Goal: Complete application form

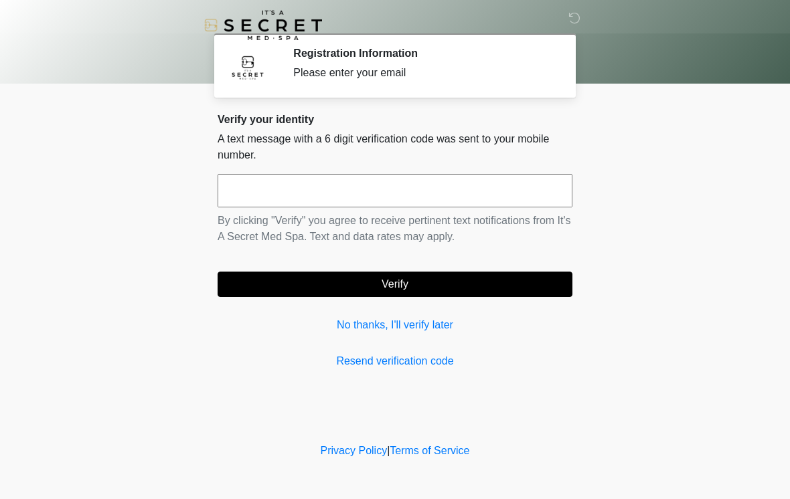
click at [477, 195] on input "text" at bounding box center [395, 190] width 355 height 33
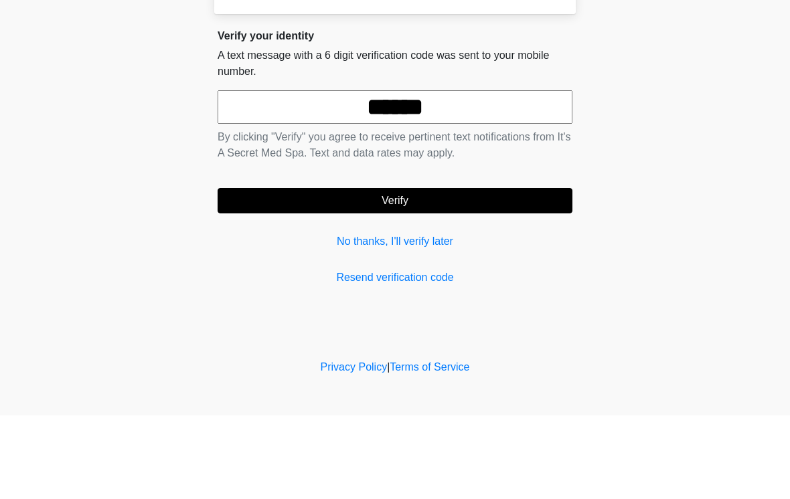
type input "******"
click at [509, 272] on button "Verify" at bounding box center [395, 284] width 355 height 25
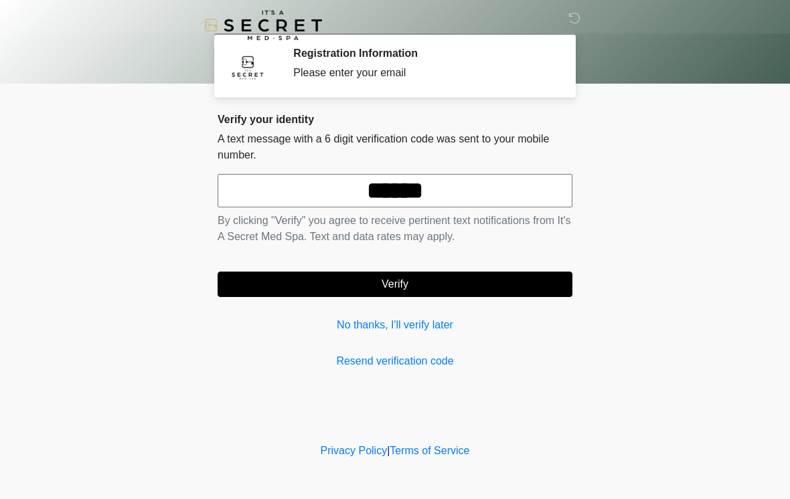
click at [533, 295] on button "Verify" at bounding box center [395, 284] width 355 height 25
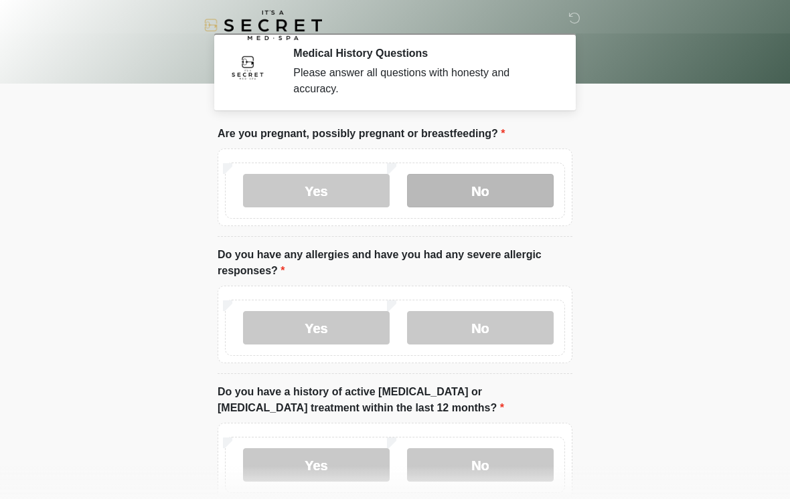
click at [523, 178] on label "No" at bounding box center [480, 190] width 147 height 33
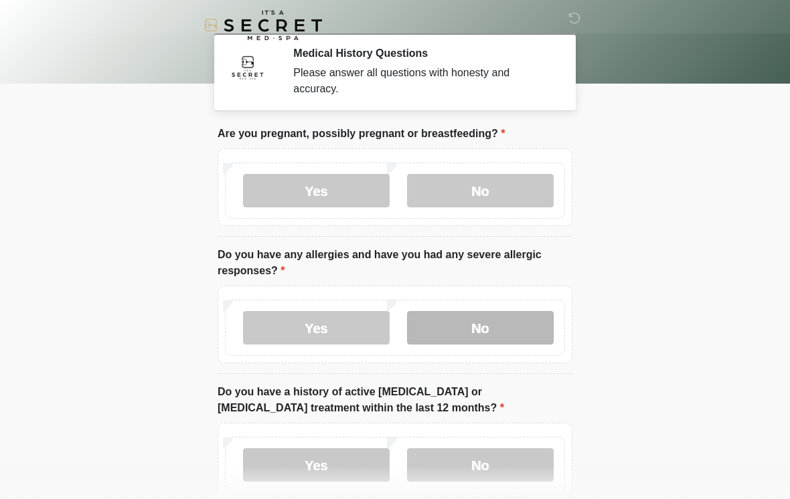
click at [510, 331] on label "No" at bounding box center [480, 327] width 147 height 33
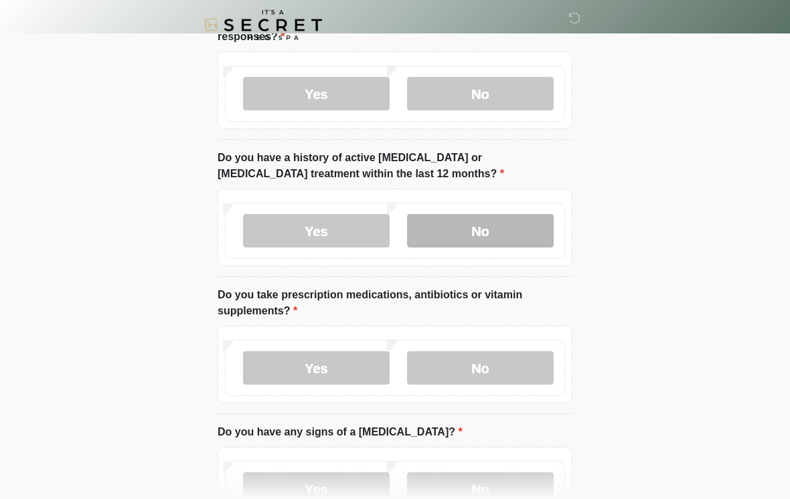
click at [493, 237] on label "No" at bounding box center [480, 231] width 147 height 33
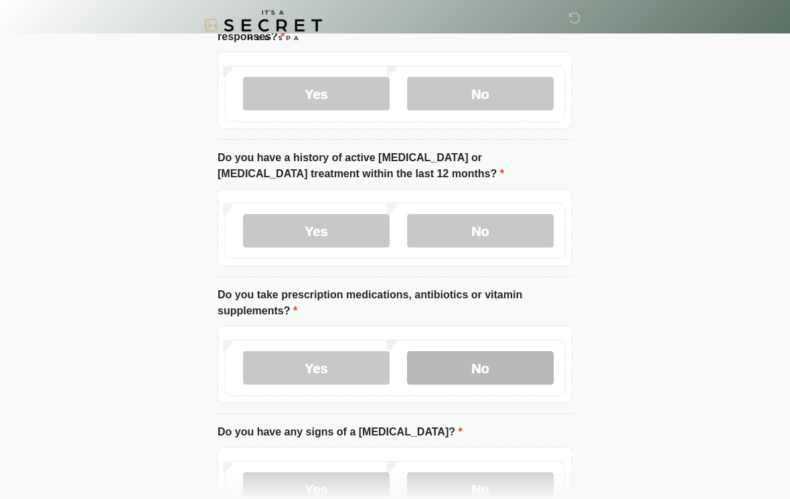
click at [467, 383] on label "No" at bounding box center [480, 367] width 147 height 33
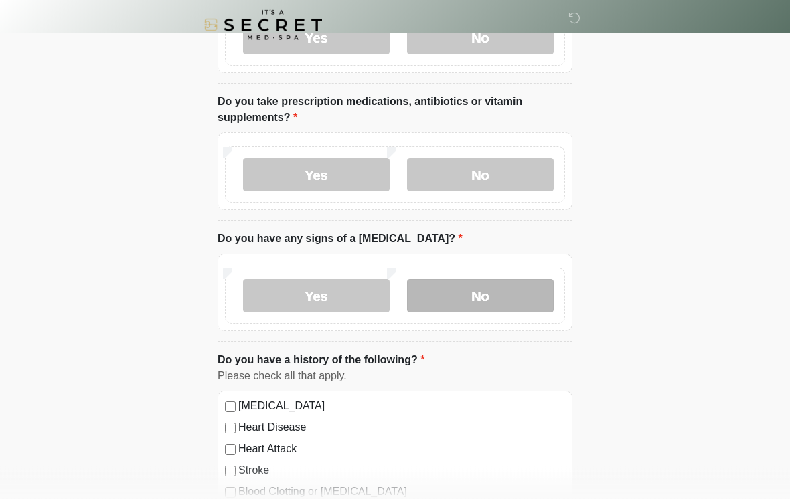
click at [494, 292] on label "No" at bounding box center [480, 296] width 147 height 33
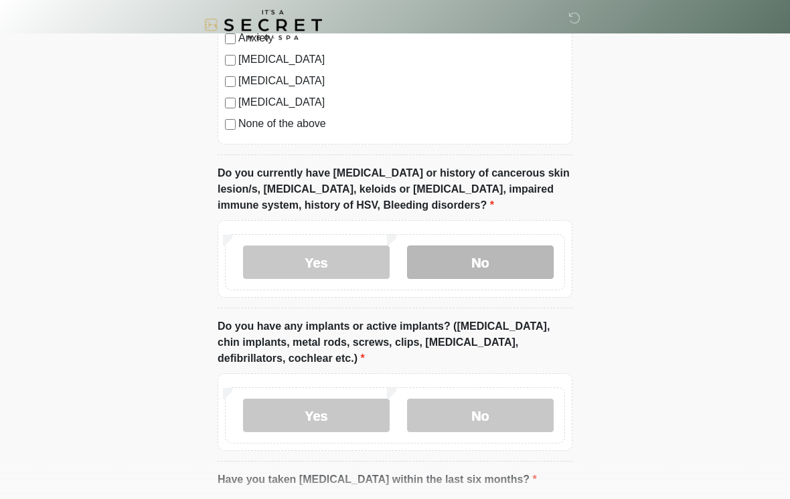
click at [517, 265] on label "No" at bounding box center [480, 262] width 147 height 33
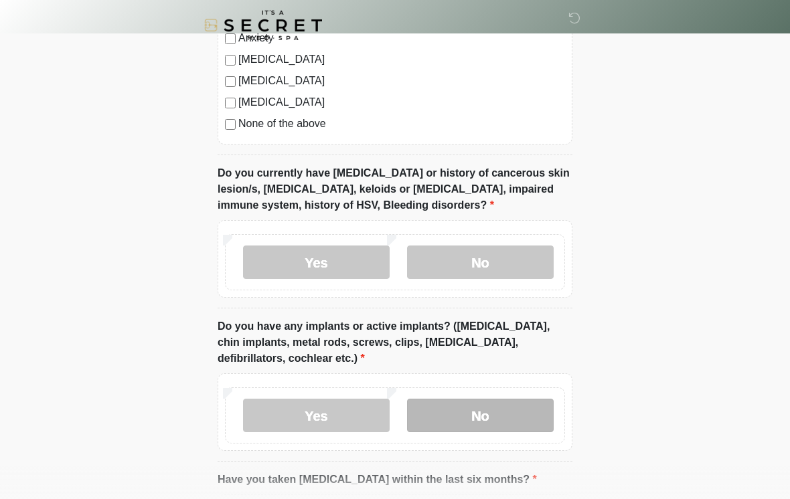
click at [484, 408] on label "No" at bounding box center [480, 415] width 147 height 33
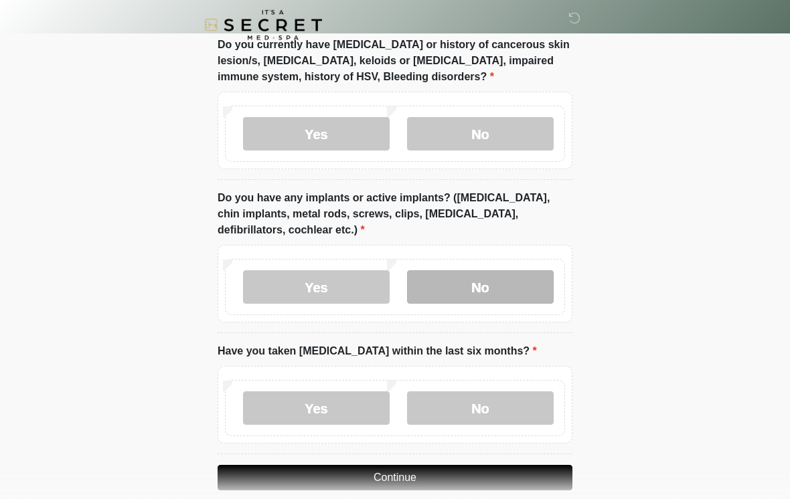
scroll to position [1114, 0]
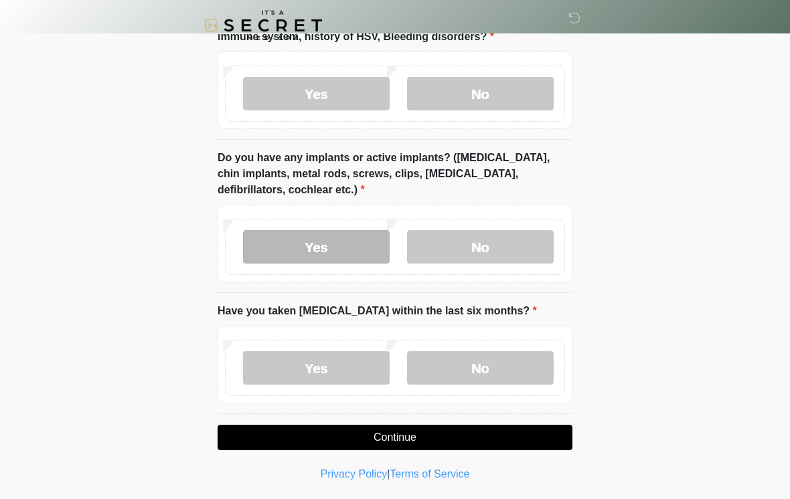
click at [313, 244] on label "Yes" at bounding box center [316, 246] width 147 height 33
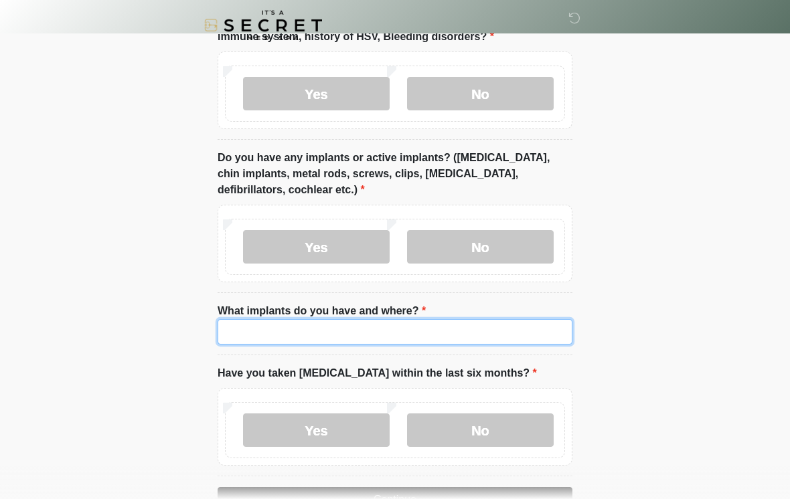
click at [503, 334] on input "What implants do you have and where?" at bounding box center [395, 331] width 355 height 25
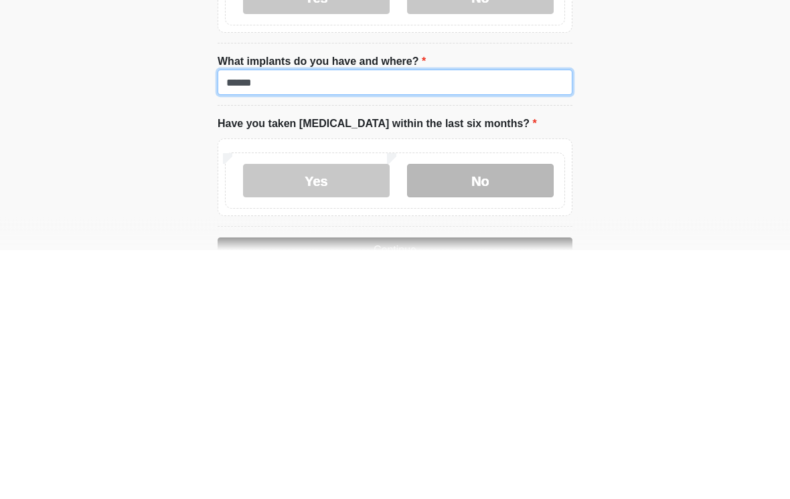
type input "******"
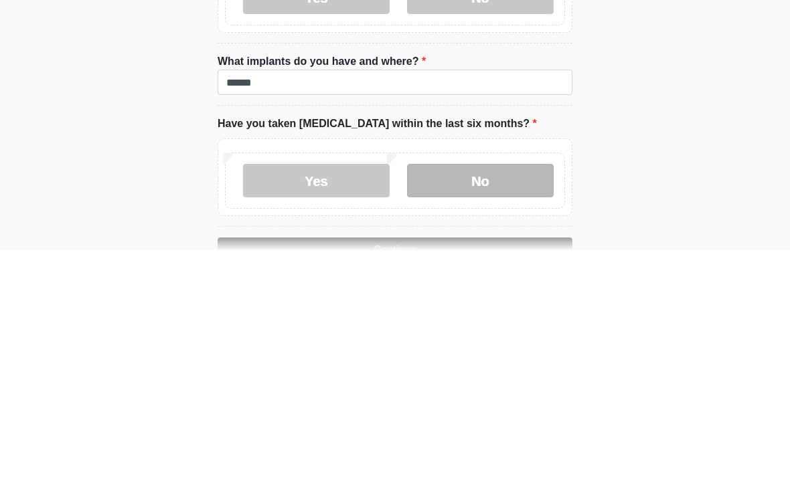
click at [491, 414] on label "No" at bounding box center [480, 430] width 147 height 33
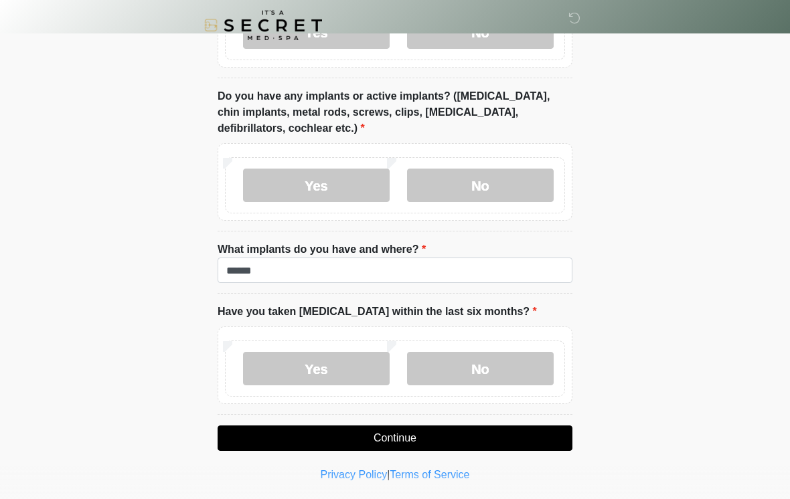
click at [511, 442] on button "Continue" at bounding box center [395, 438] width 355 height 25
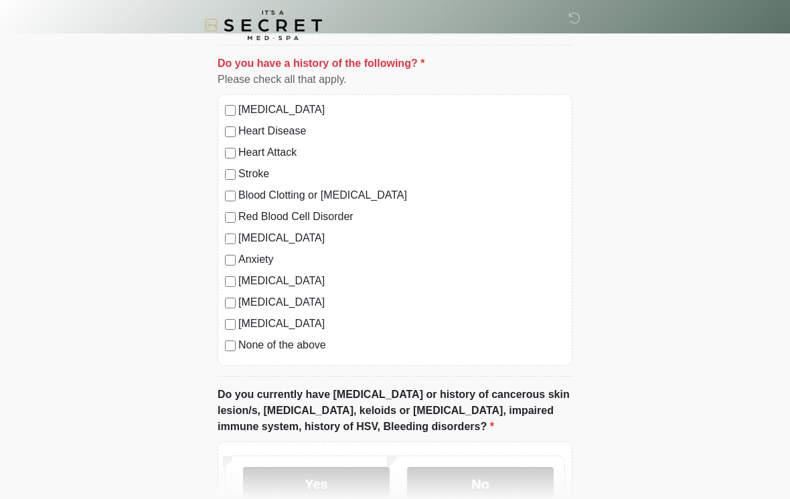
click at [299, 351] on label "None of the above" at bounding box center [401, 345] width 327 height 16
click at [507, 486] on label "No" at bounding box center [480, 483] width 147 height 33
click at [517, 471] on label "No" at bounding box center [480, 483] width 147 height 33
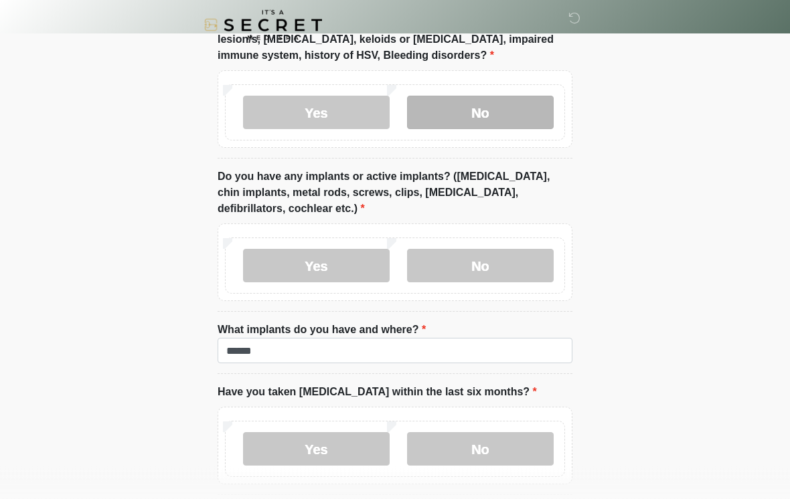
scroll to position [1176, 0]
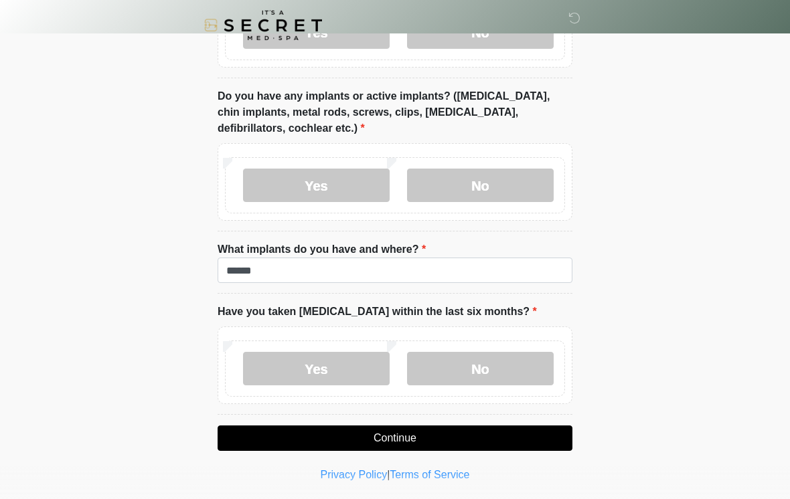
click at [525, 442] on button "Continue" at bounding box center [395, 438] width 355 height 25
click at [533, 440] on button "Continue" at bounding box center [395, 438] width 355 height 25
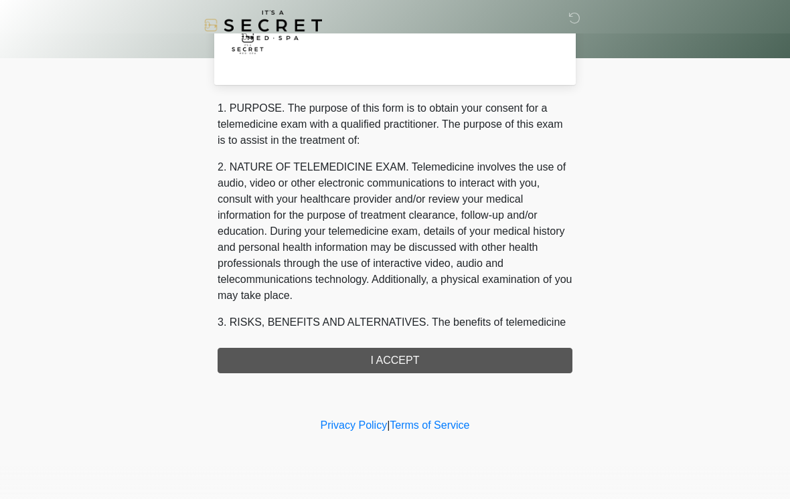
scroll to position [0, 0]
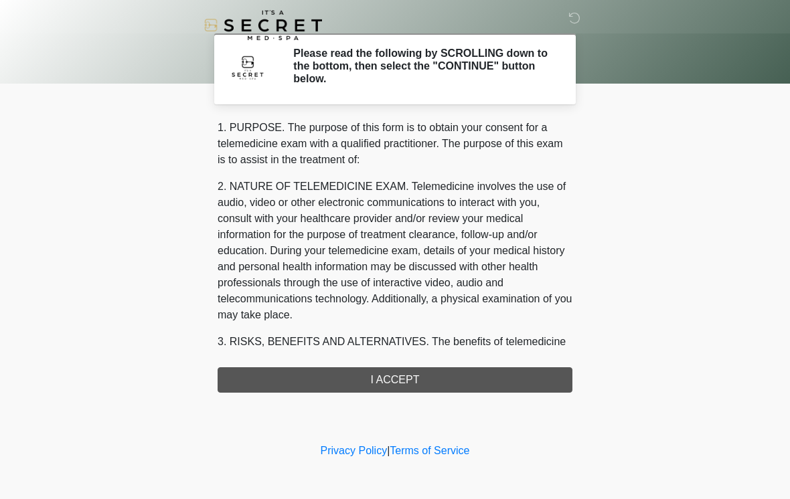
click at [535, 375] on div "1. PURPOSE. The purpose of this form is to obtain your consent for a telemedici…" at bounding box center [395, 256] width 355 height 273
click at [527, 381] on div "1. PURPOSE. The purpose of this form is to obtain your consent for a telemedici…" at bounding box center [395, 256] width 355 height 273
click at [355, 381] on div "1. PURPOSE. The purpose of this form is to obtain your consent for a telemedici…" at bounding box center [395, 256] width 355 height 273
click at [381, 377] on div "1. PURPOSE. The purpose of this form is to obtain your consent for a telemedici…" at bounding box center [395, 256] width 355 height 273
click at [414, 389] on div "1. PURPOSE. The purpose of this form is to obtain your consent for a telemedici…" at bounding box center [395, 256] width 355 height 273
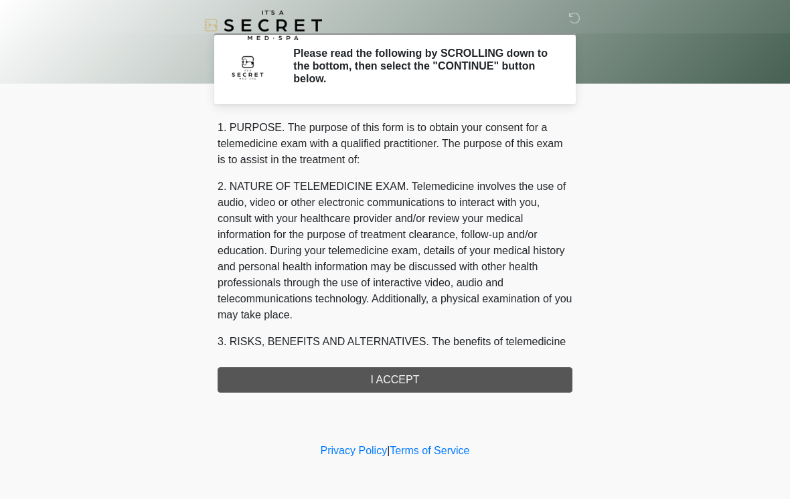
click at [414, 389] on div "1. PURPOSE. The purpose of this form is to obtain your consent for a telemedici…" at bounding box center [395, 256] width 355 height 273
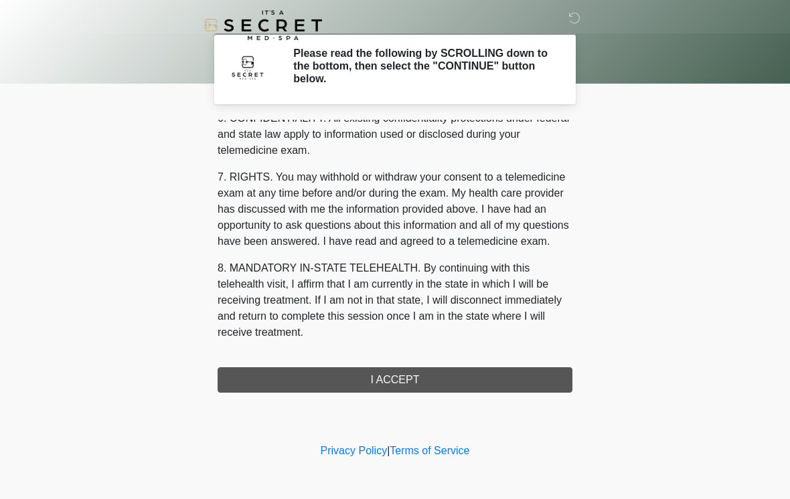
scroll to position [545, 0]
click at [419, 390] on button "I ACCEPT" at bounding box center [395, 379] width 355 height 25
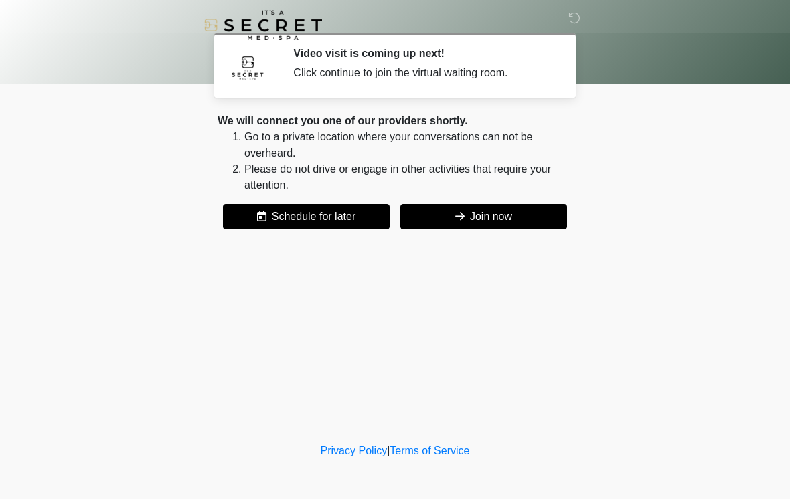
click at [477, 194] on div "We will connect you one of our providers shortly. Go to a private location wher…" at bounding box center [395, 171] width 355 height 116
click at [503, 218] on button "Join now" at bounding box center [483, 216] width 167 height 25
